Goal: Task Accomplishment & Management: Complete application form

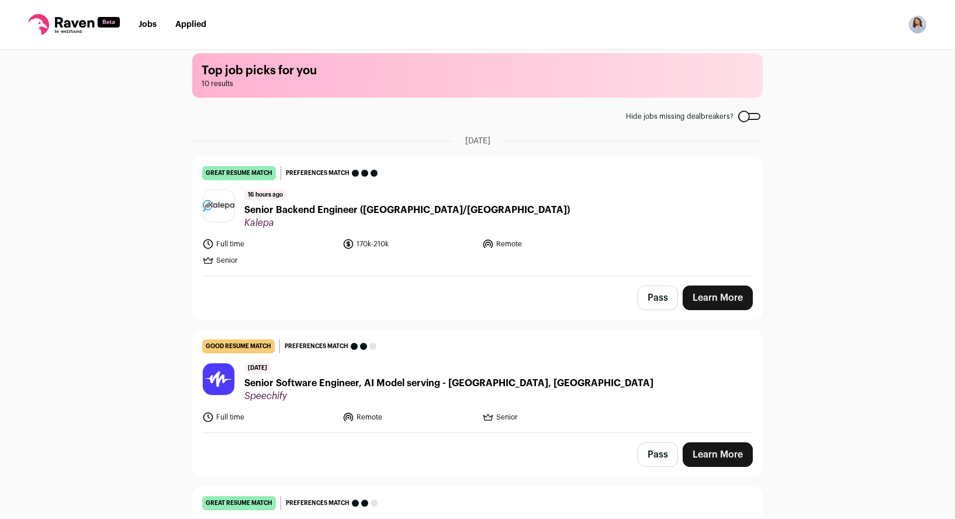
scroll to position [15, 0]
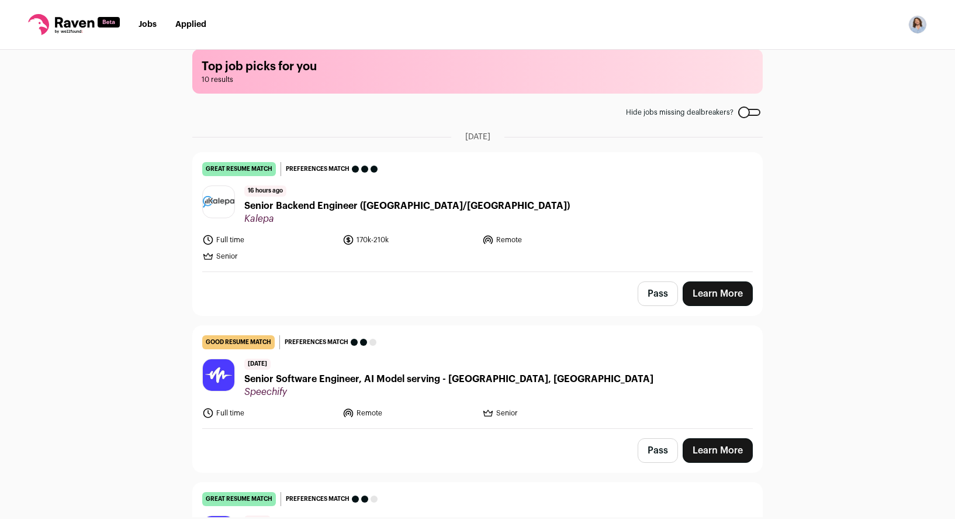
click at [711, 295] on link "Learn More" at bounding box center [718, 293] width 70 height 25
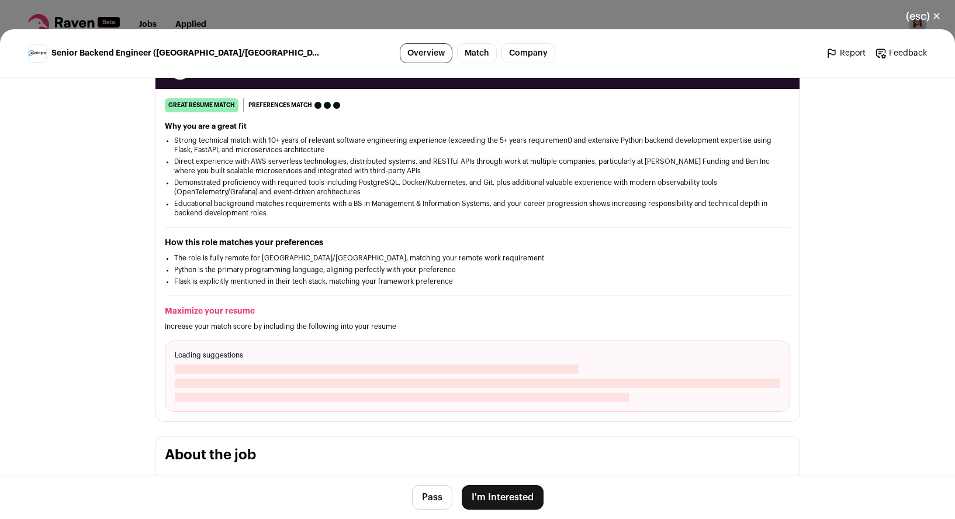
scroll to position [184, 0]
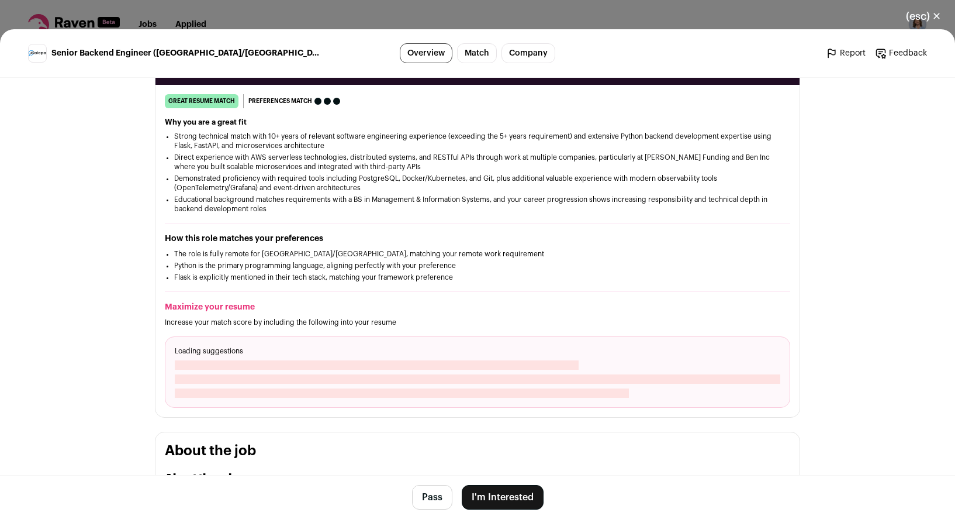
click at [521, 505] on button "I'm Interested" at bounding box center [503, 497] width 82 height 25
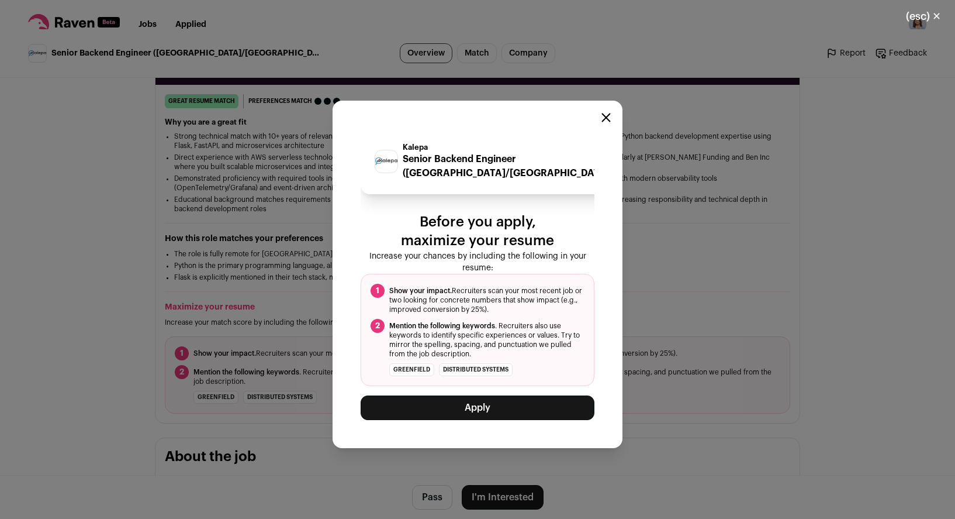
click at [500, 415] on button "Apply" at bounding box center [478, 407] width 234 height 25
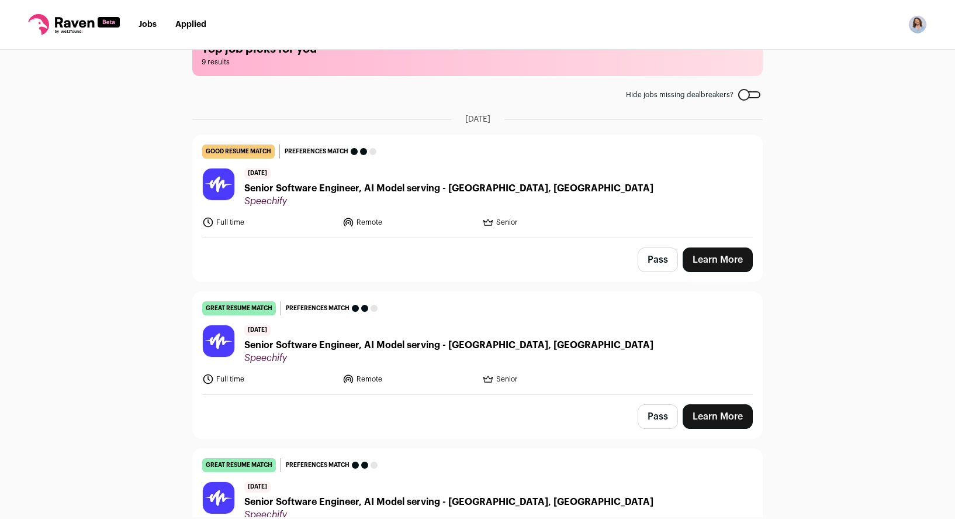
scroll to position [36, 0]
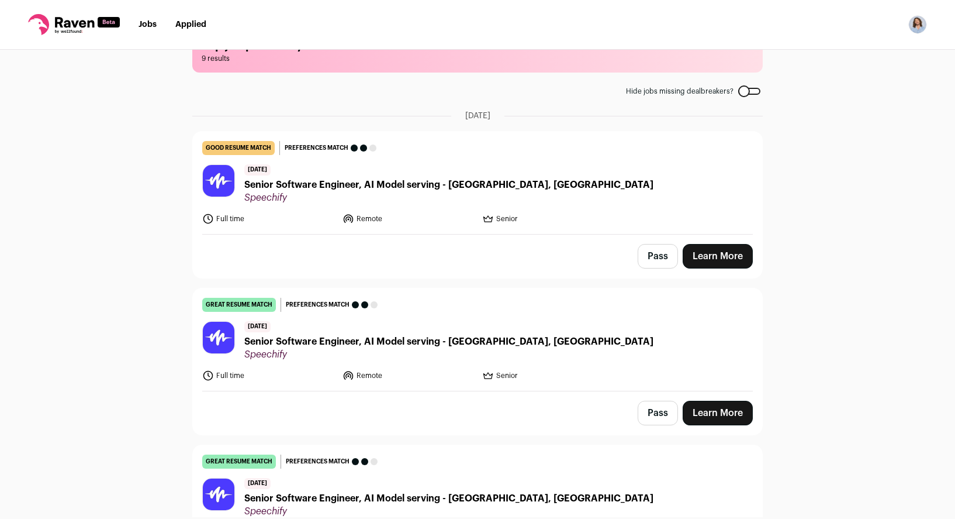
click at [658, 255] on button "Pass" at bounding box center [658, 256] width 40 height 25
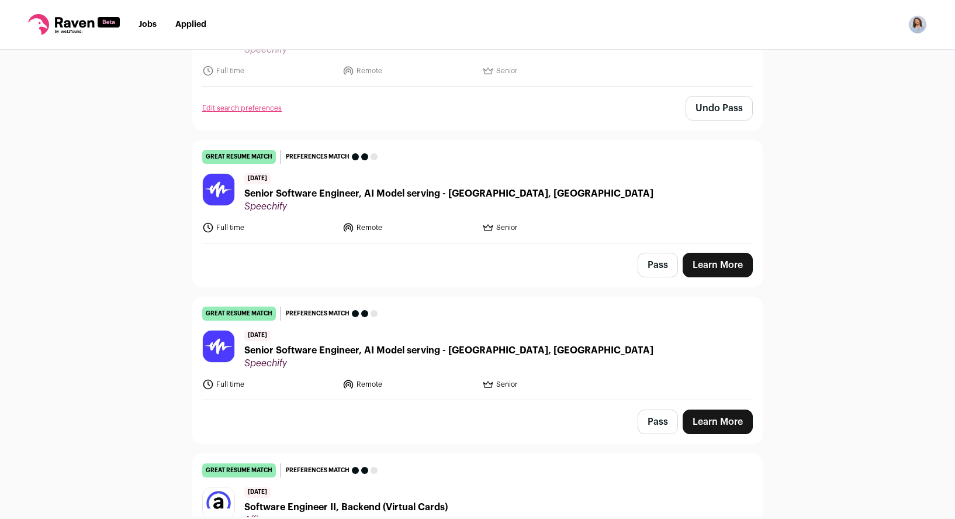
scroll to position [188, 0]
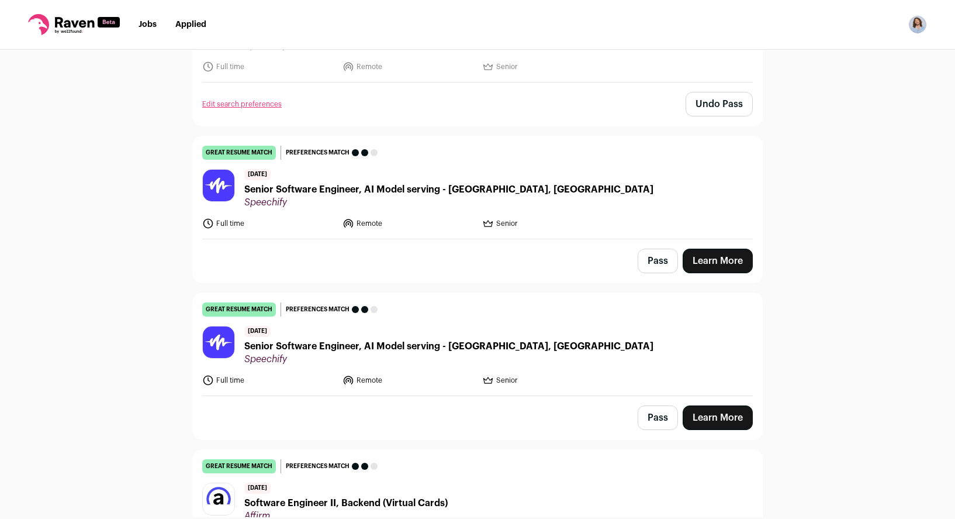
click at [651, 265] on button "Pass" at bounding box center [658, 260] width 40 height 25
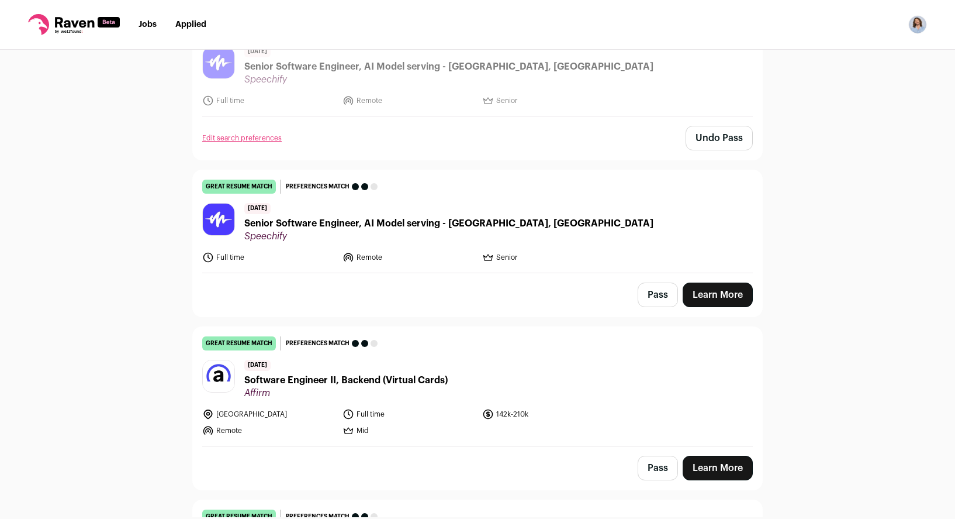
scroll to position [310, 0]
click at [703, 297] on link "Learn More" at bounding box center [718, 295] width 70 height 25
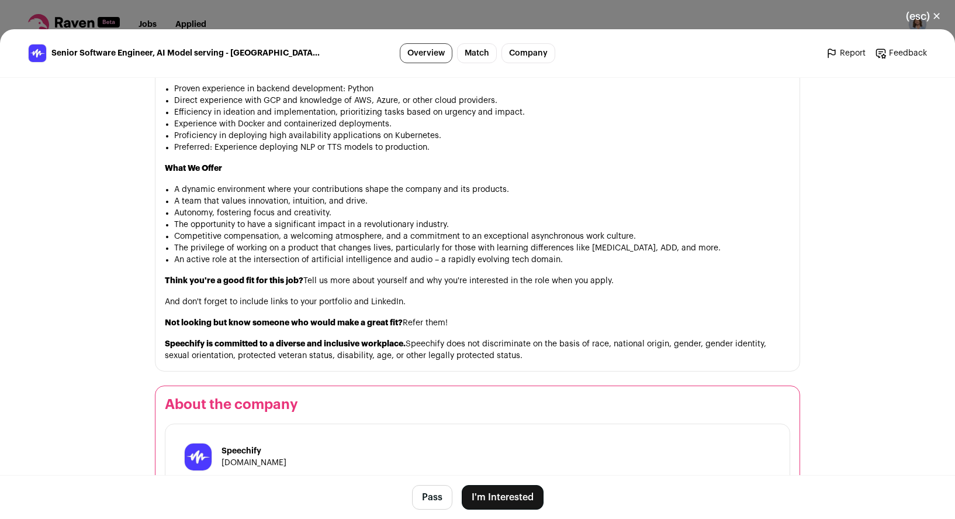
scroll to position [914, 0]
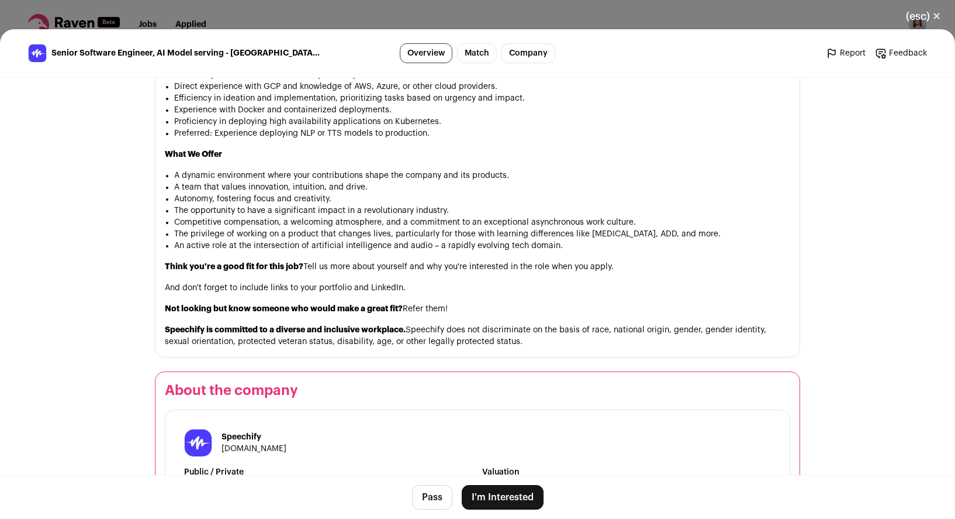
click at [498, 491] on button "I'm Interested" at bounding box center [503, 497] width 82 height 25
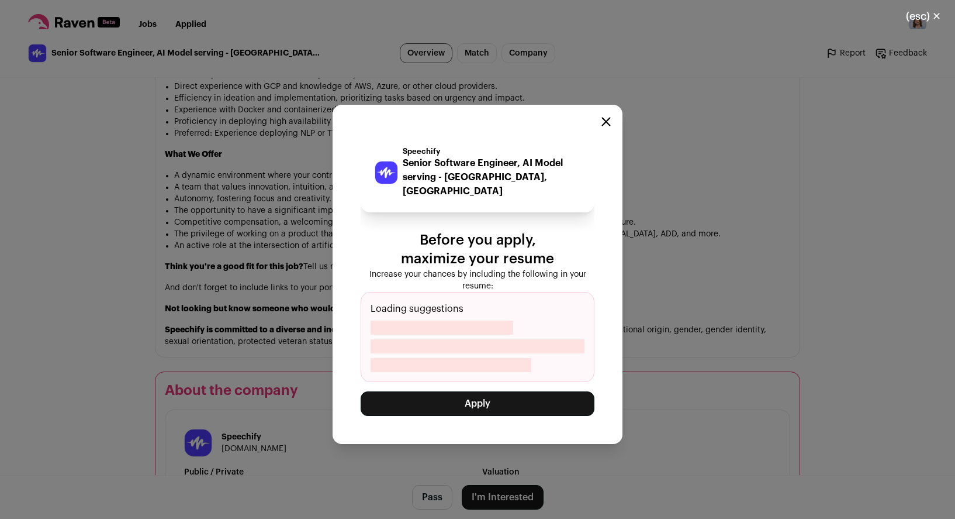
scroll to position [938, 0]
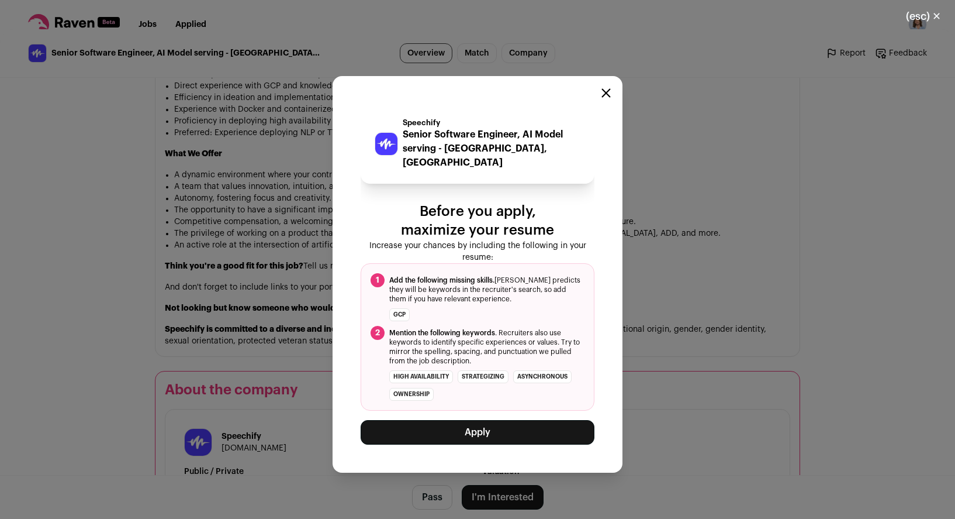
click at [458, 428] on button "Apply" at bounding box center [478, 432] width 234 height 25
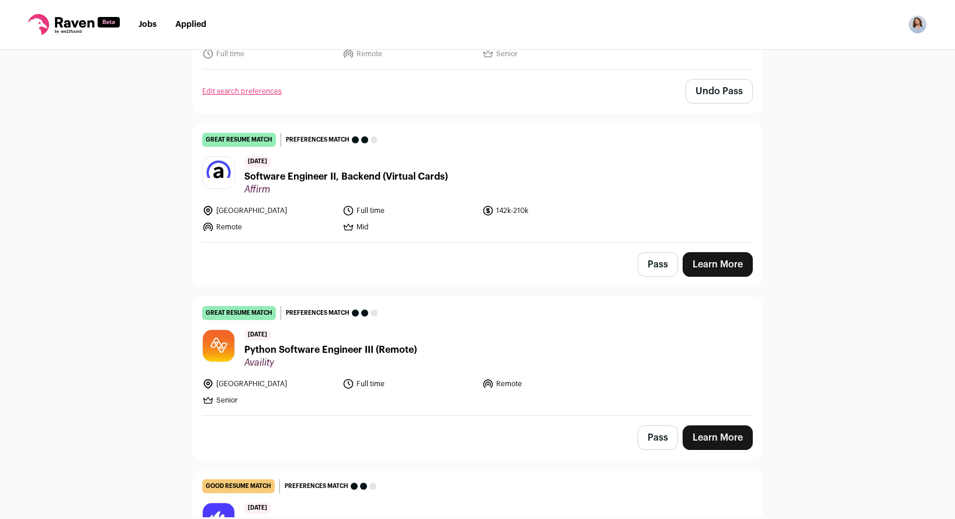
scroll to position [324, 0]
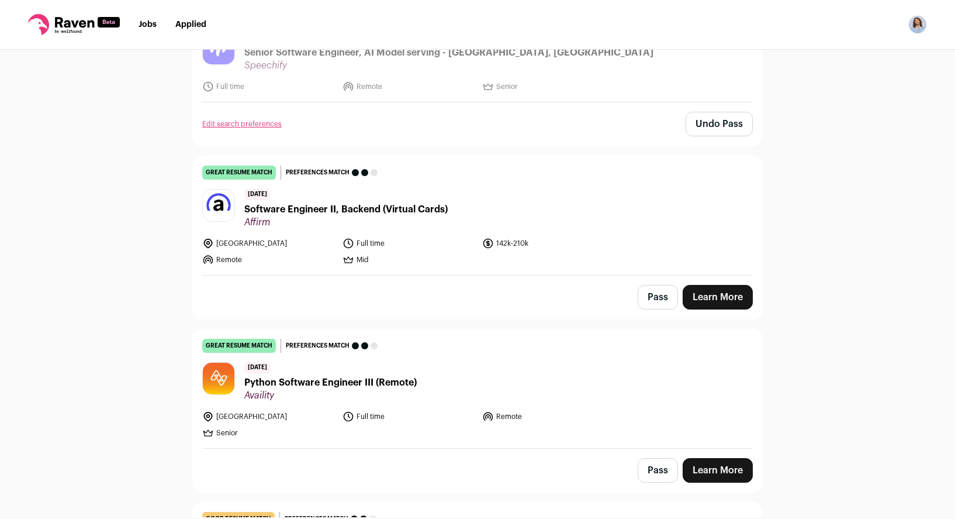
click at [716, 305] on link "Learn More" at bounding box center [718, 297] width 70 height 25
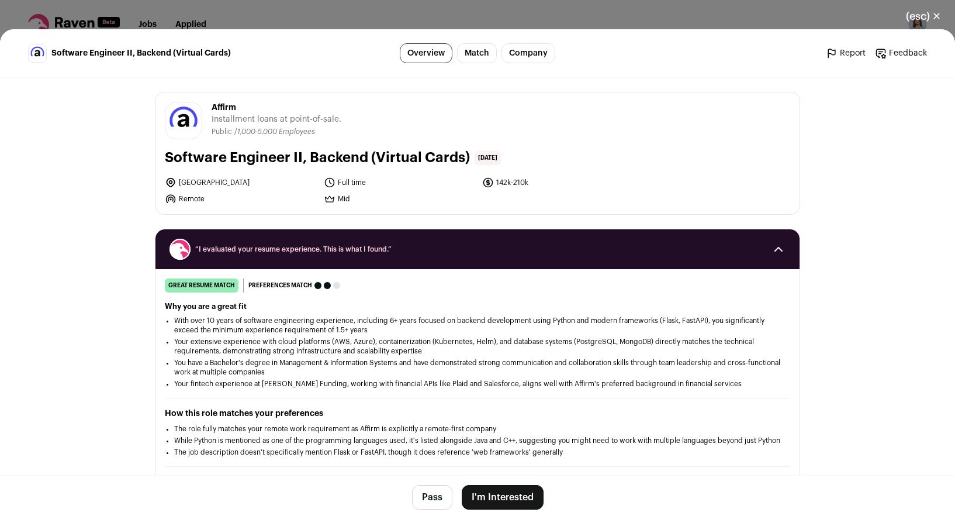
click at [511, 506] on button "I'm Interested" at bounding box center [503, 497] width 82 height 25
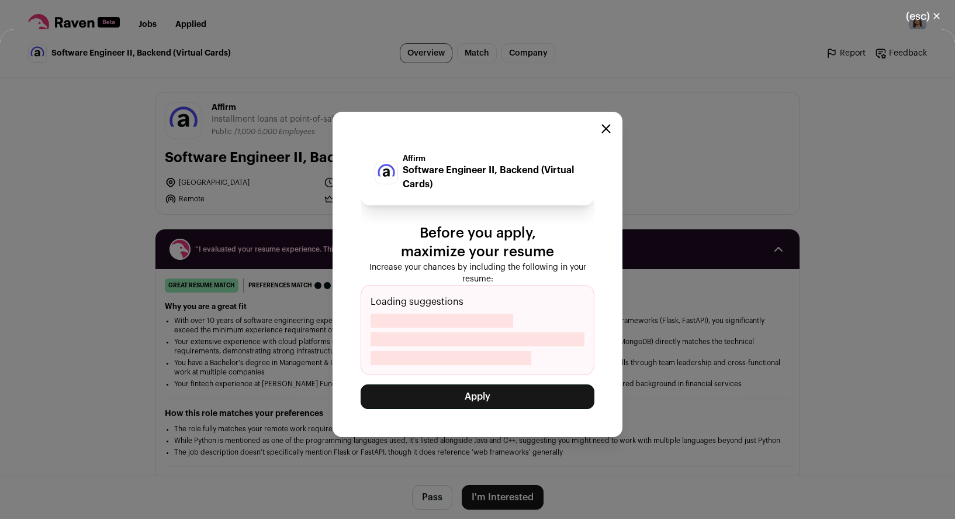
click at [497, 399] on button "Apply" at bounding box center [478, 396] width 234 height 25
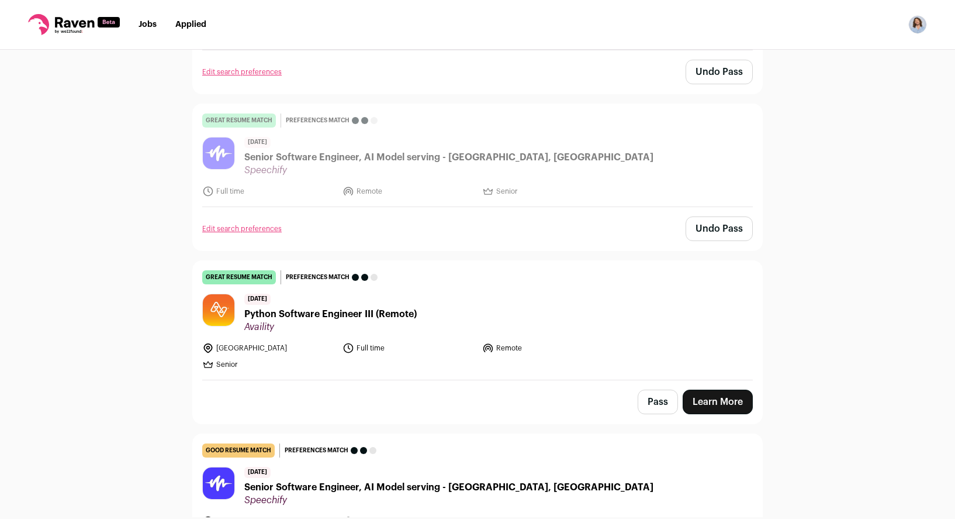
scroll to position [345, 0]
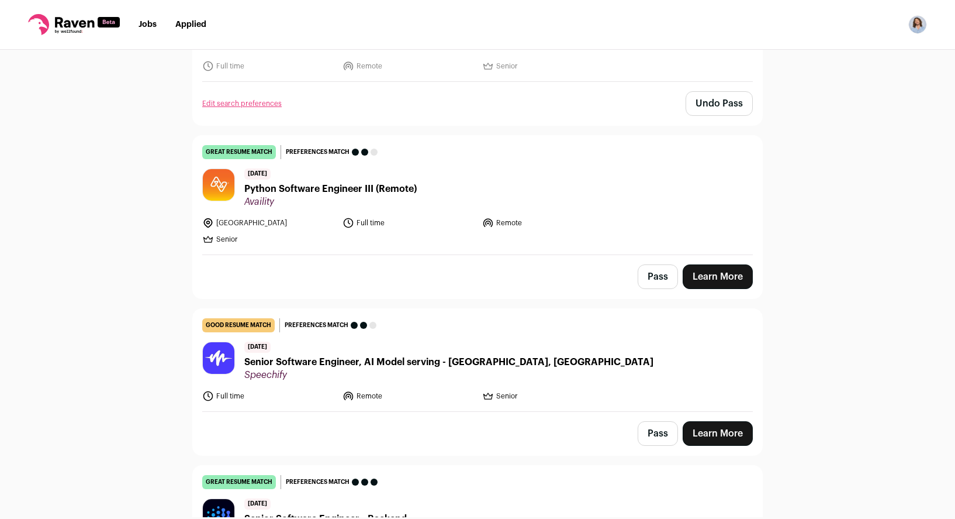
click at [717, 277] on link "Learn More" at bounding box center [718, 276] width 70 height 25
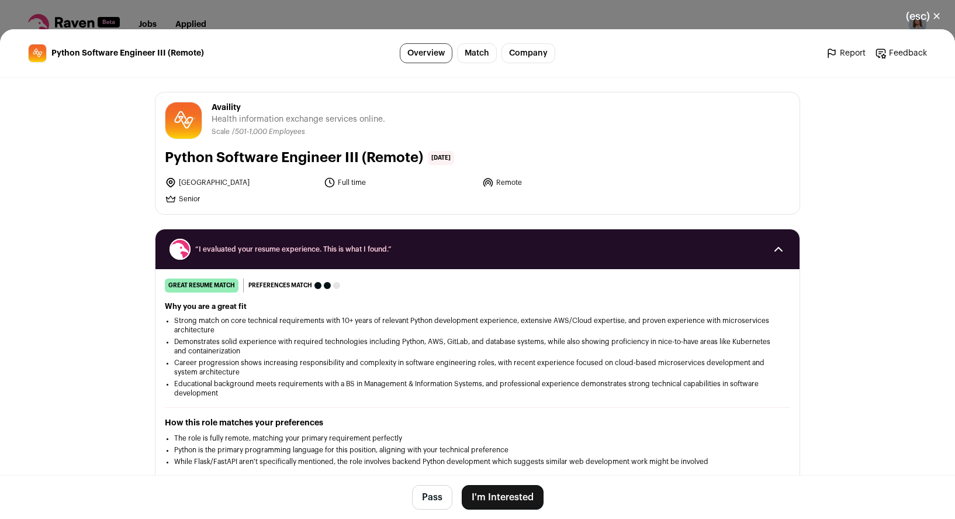
scroll to position [72, 0]
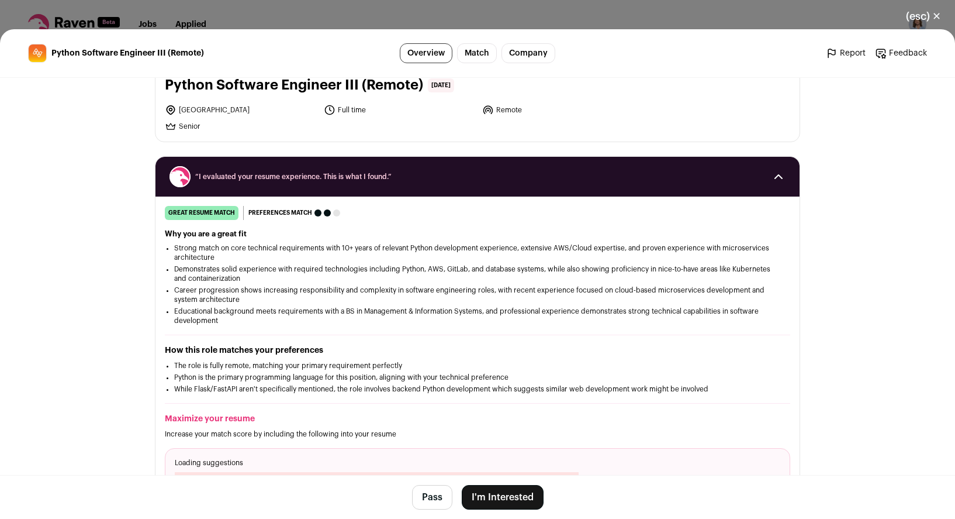
click at [492, 501] on button "I'm Interested" at bounding box center [503, 497] width 82 height 25
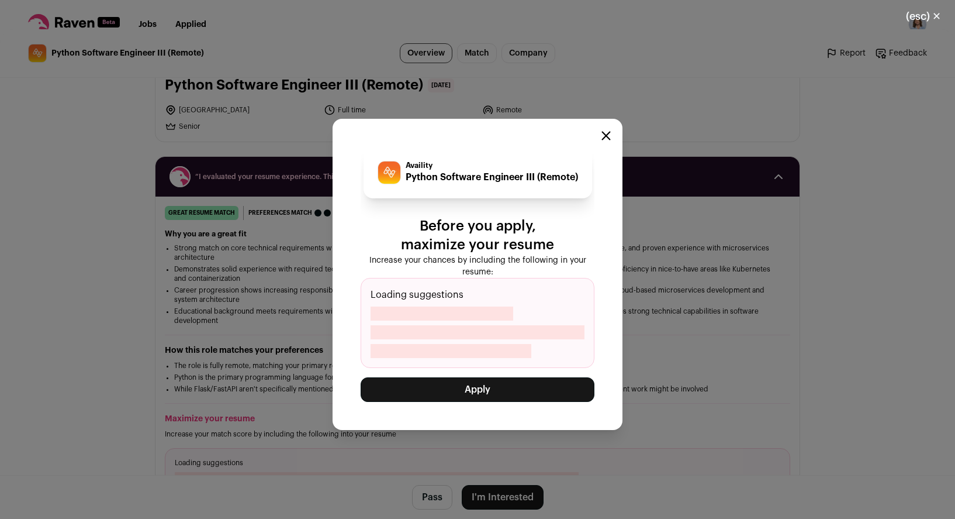
click at [445, 388] on button "Apply" at bounding box center [478, 389] width 234 height 25
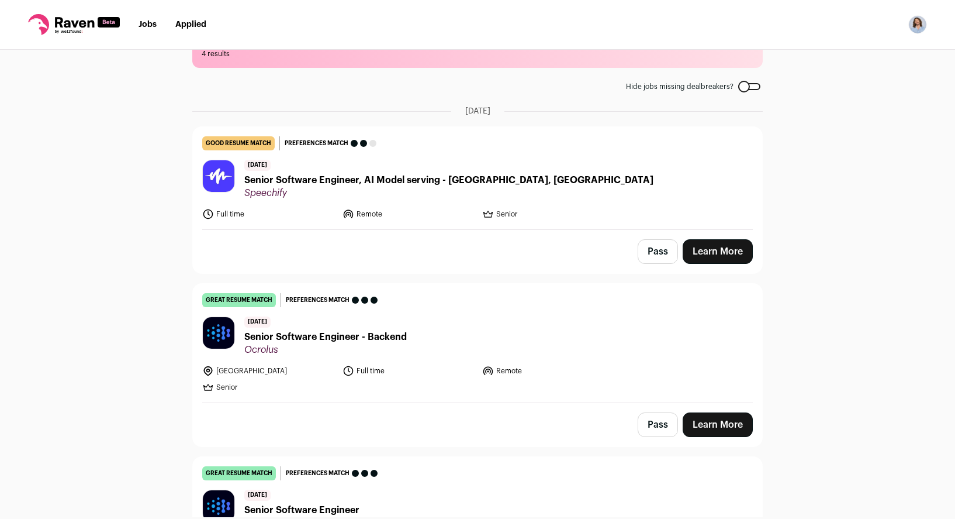
scroll to position [42, 0]
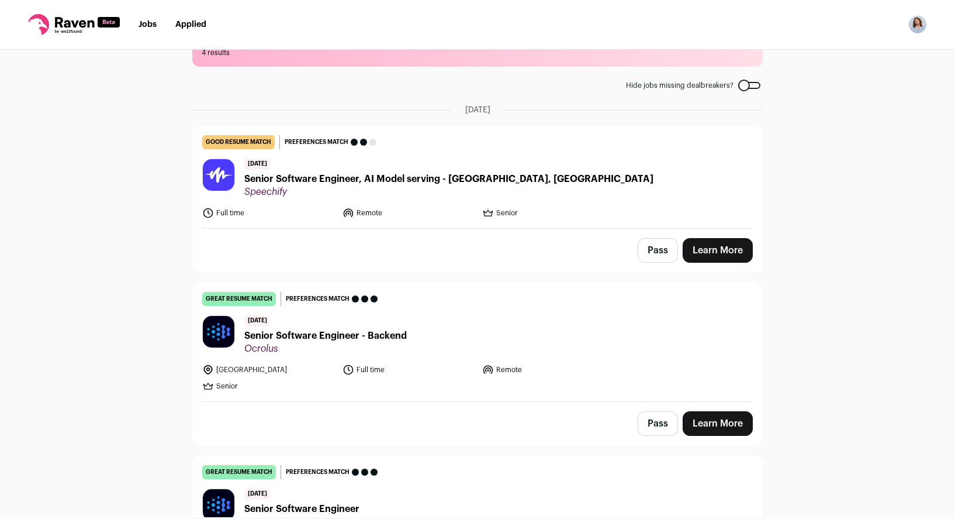
click at [660, 250] on button "Pass" at bounding box center [658, 250] width 40 height 25
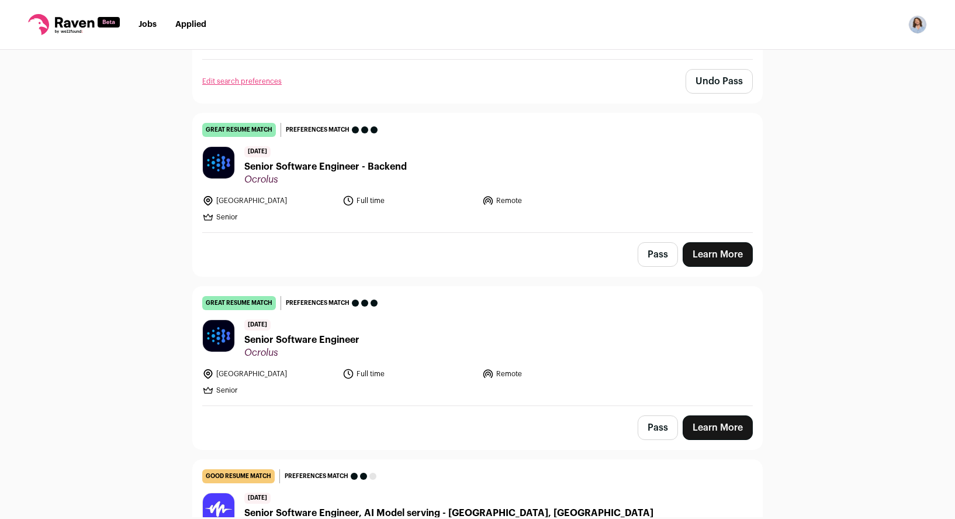
scroll to position [210, 0]
click at [716, 257] on link "Learn More" at bounding box center [718, 255] width 70 height 25
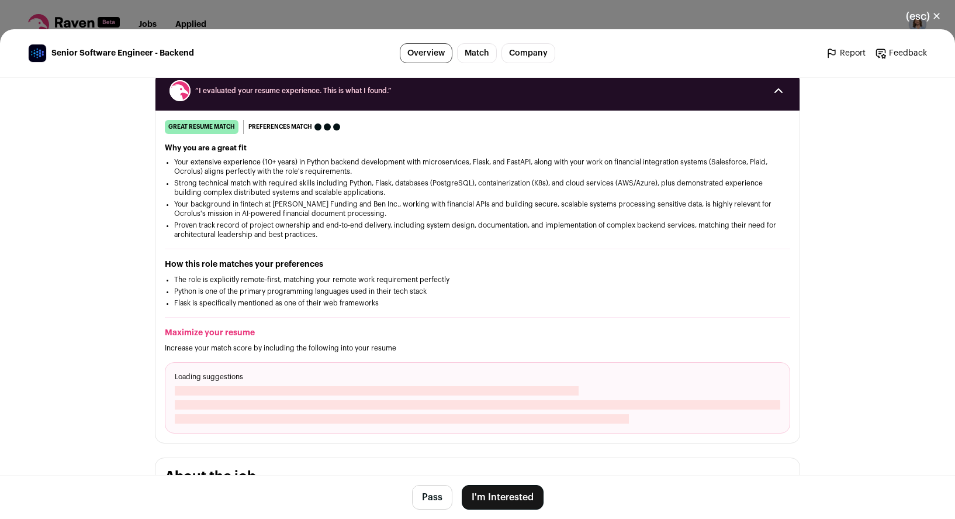
scroll to position [196, 0]
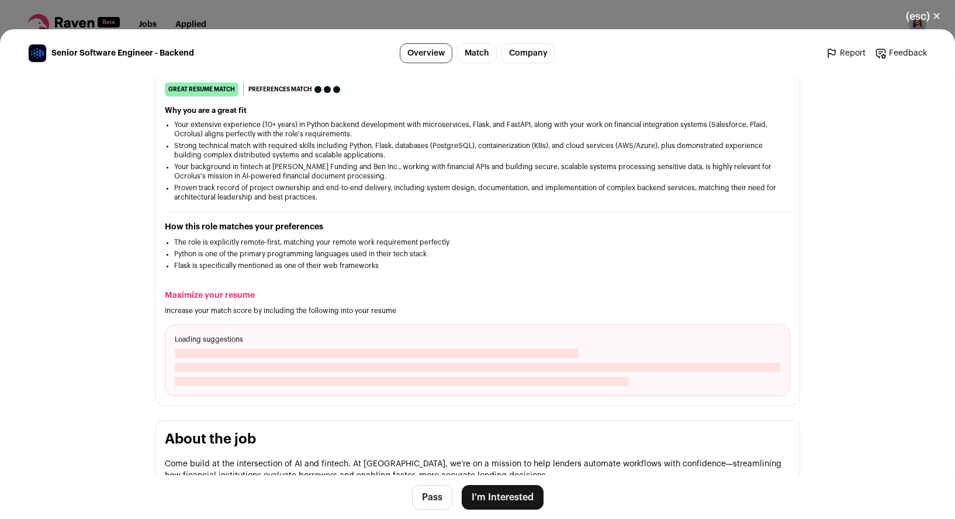
click at [493, 493] on button "I'm Interested" at bounding box center [503, 497] width 82 height 25
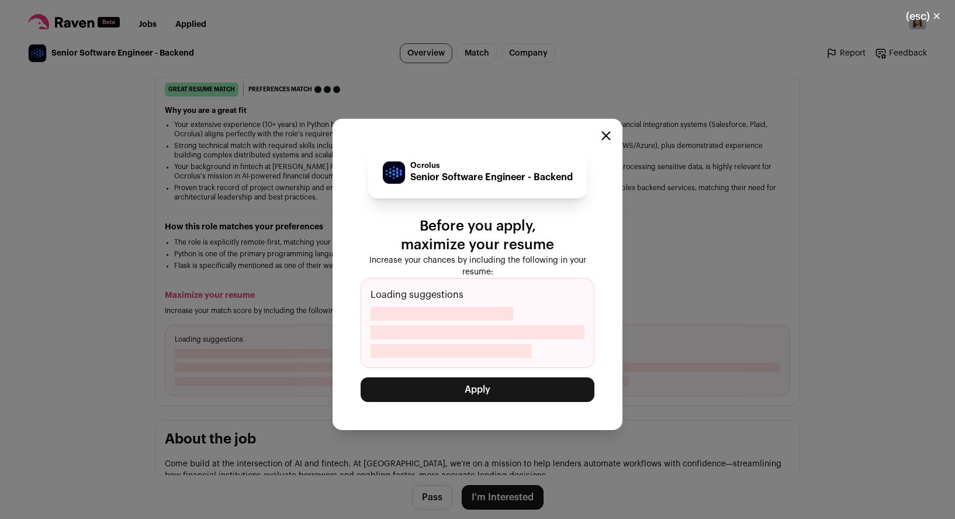
click at [406, 391] on button "Apply" at bounding box center [478, 389] width 234 height 25
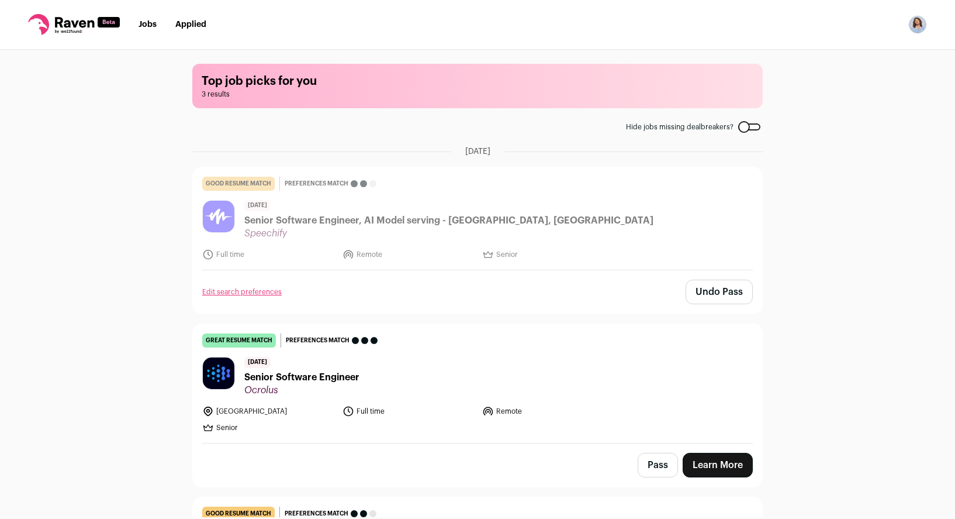
scroll to position [143, 0]
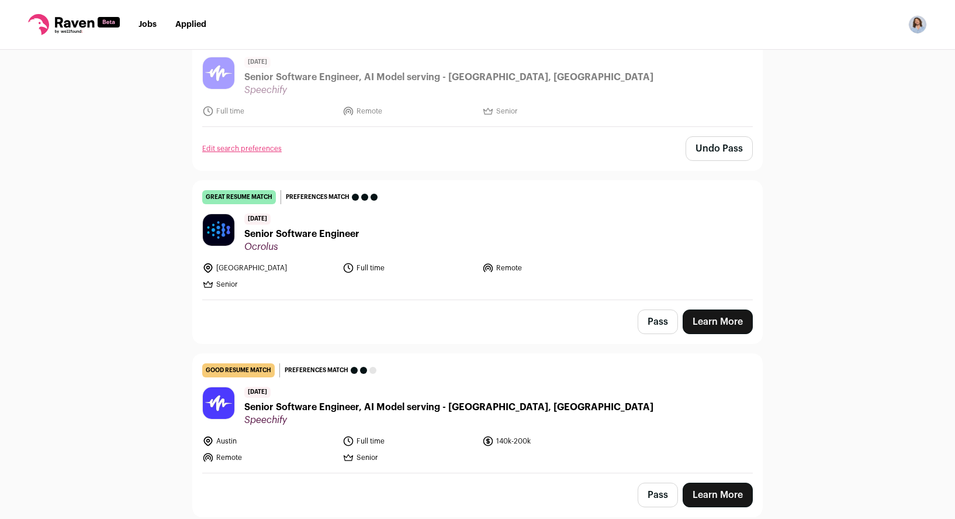
click at [723, 326] on link "Learn More" at bounding box center [718, 321] width 70 height 25
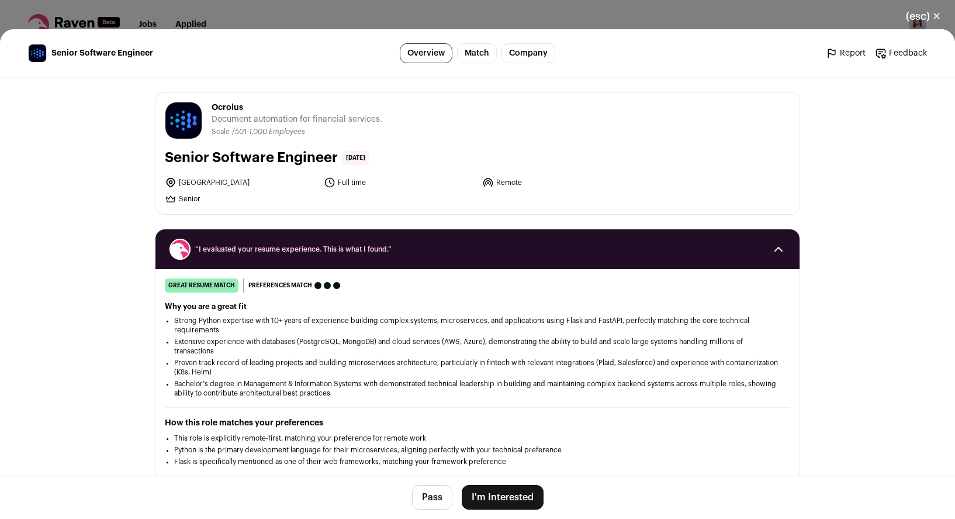
click at [927, 18] on button "(esc) ✕" at bounding box center [923, 17] width 63 height 26
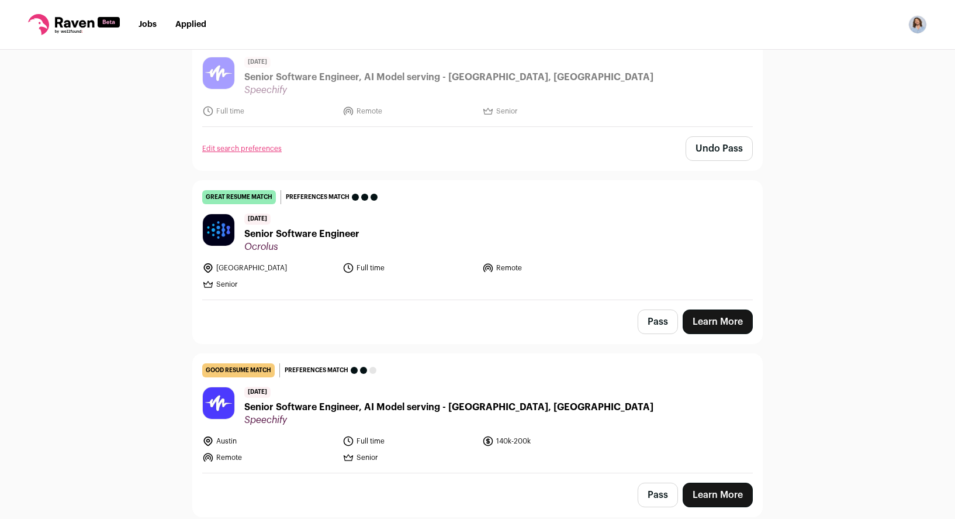
click at [654, 320] on button "Pass" at bounding box center [658, 321] width 40 height 25
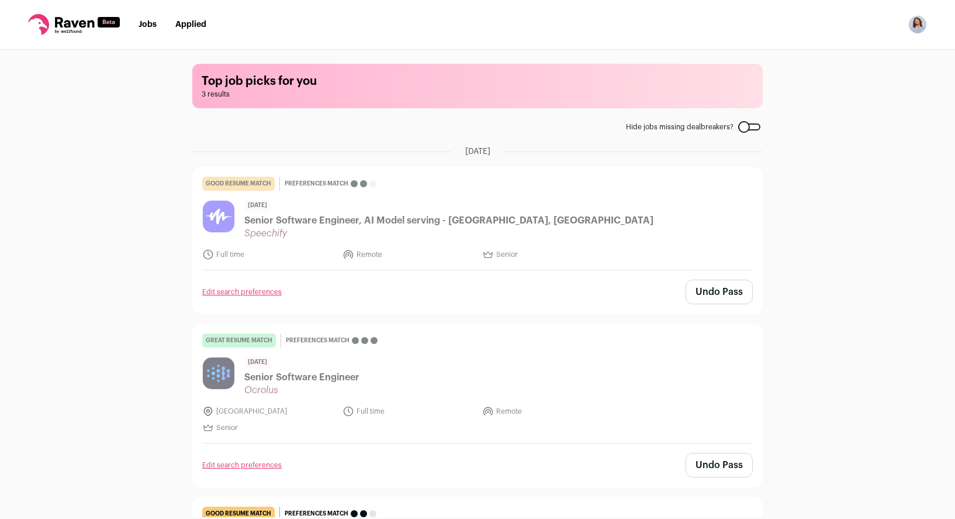
scroll to position [143, 0]
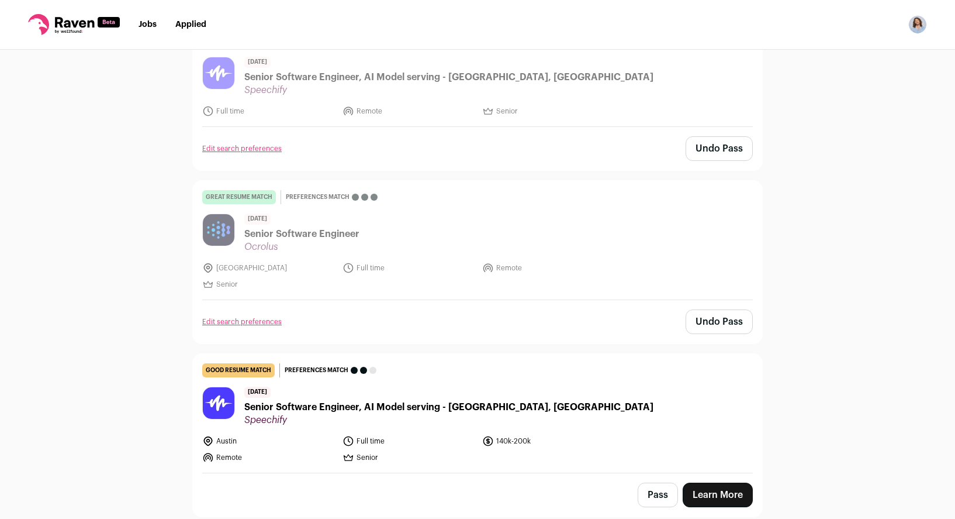
click at [706, 486] on link "Learn More" at bounding box center [718, 494] width 70 height 25
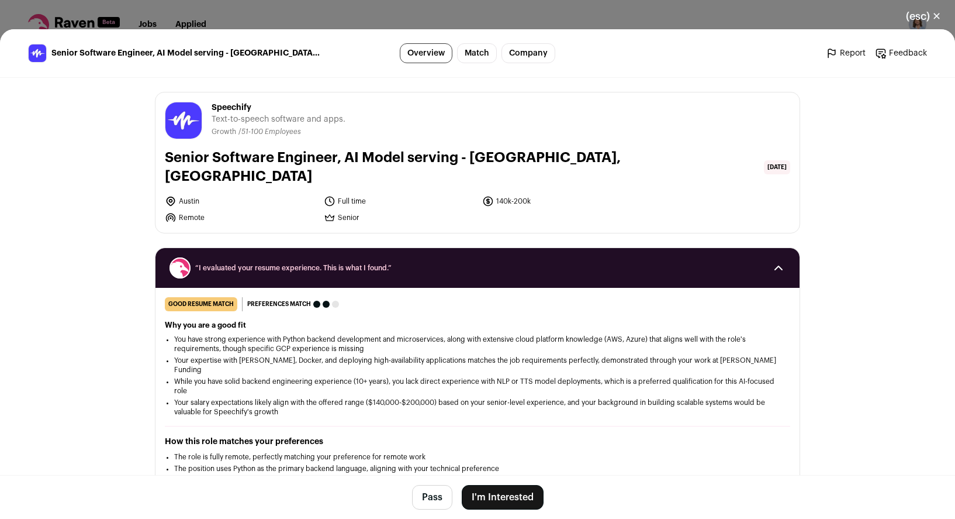
click at [509, 500] on button "I'm Interested" at bounding box center [503, 497] width 82 height 25
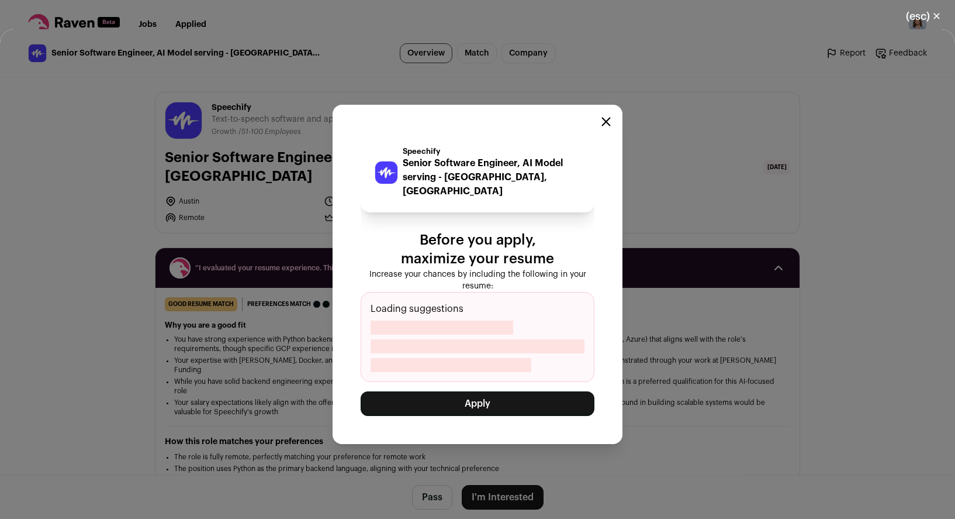
click at [458, 402] on button "Apply" at bounding box center [478, 403] width 234 height 25
